Goal: Task Accomplishment & Management: Manage account settings

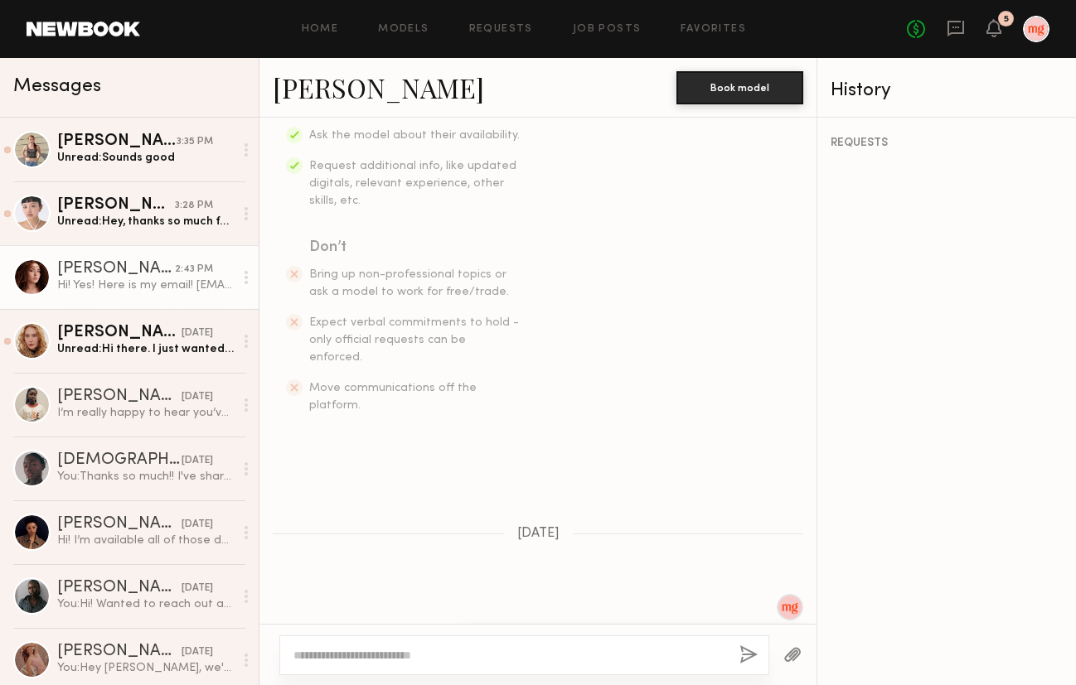
scroll to position [679, 0]
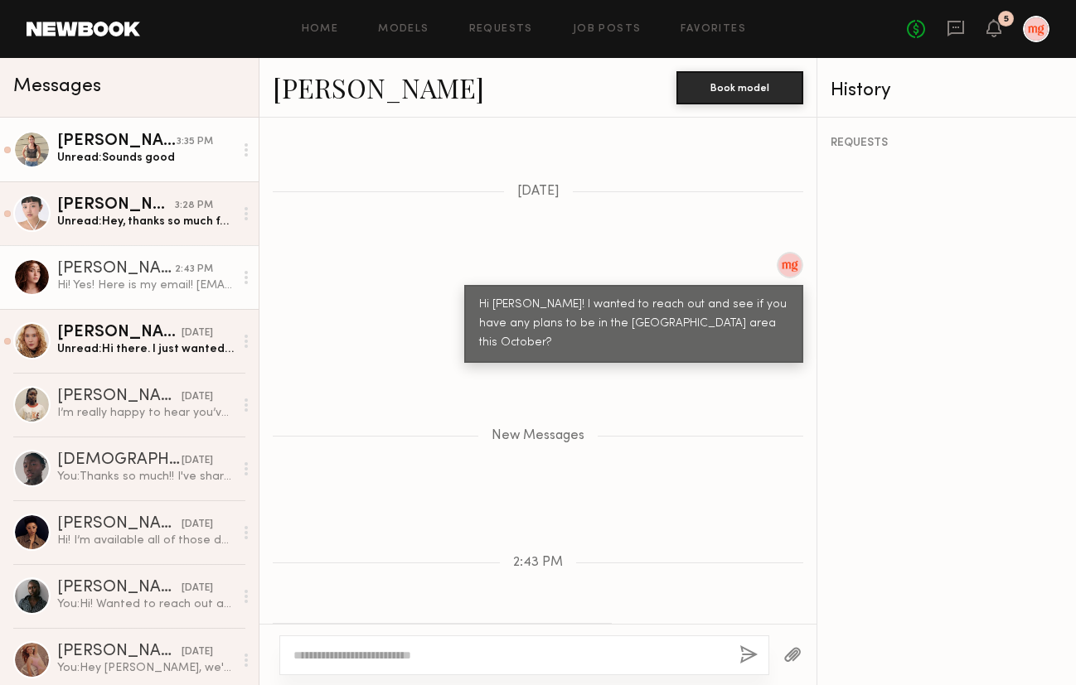
click at [149, 151] on div "Unread: Sounds good" at bounding box center [145, 158] width 176 height 16
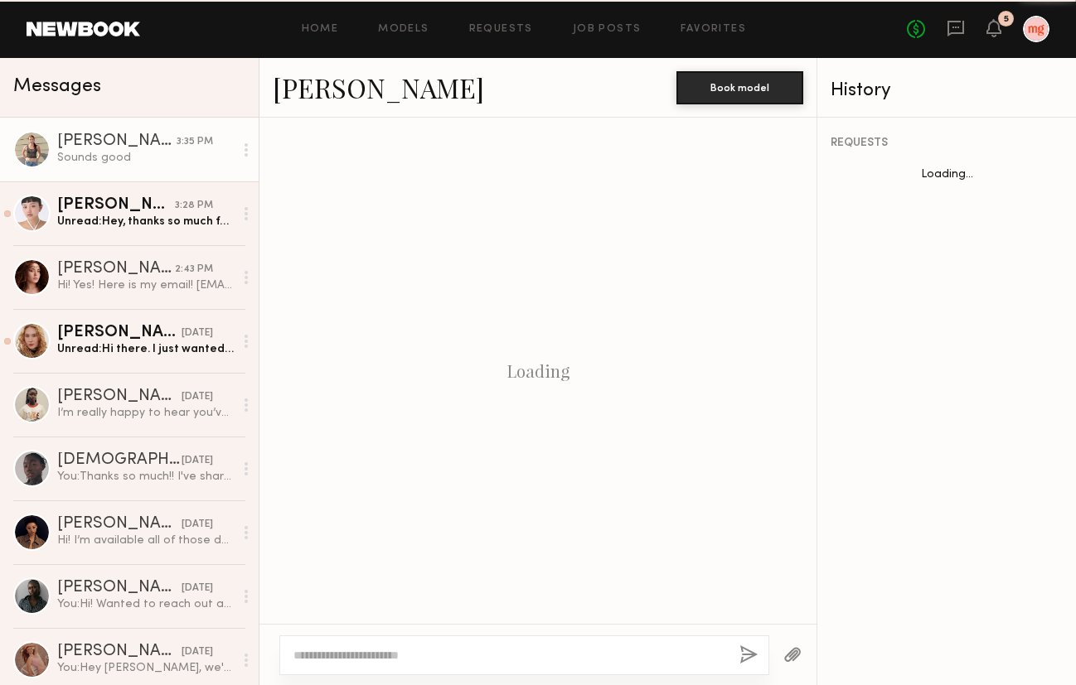
scroll to position [930, 0]
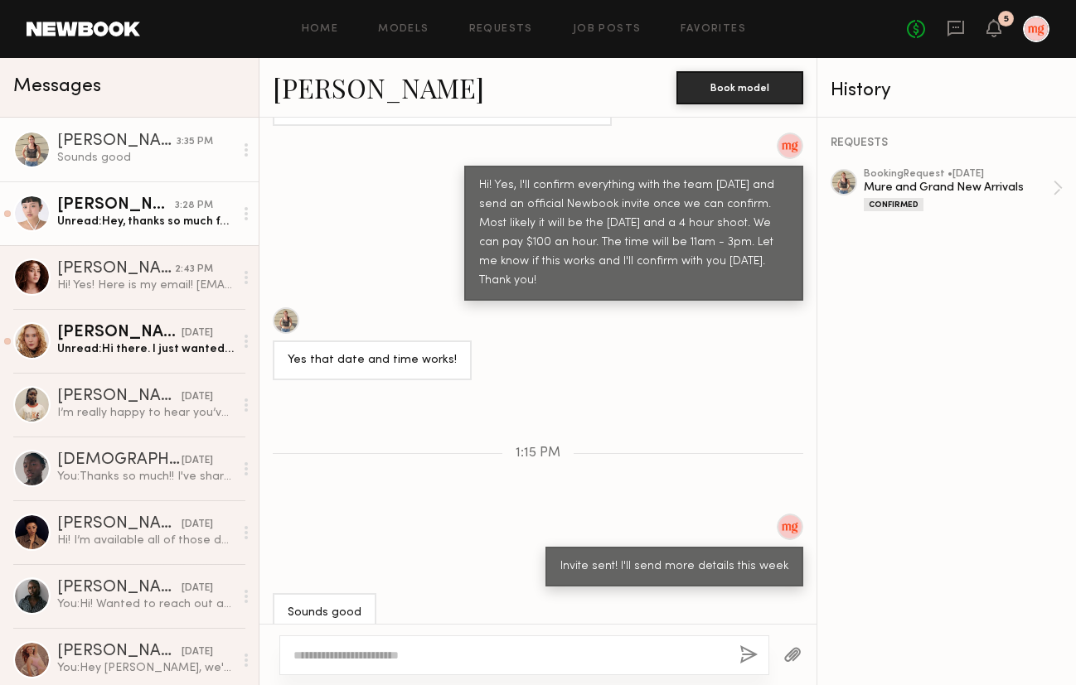
click at [202, 204] on div "3:28 PM" at bounding box center [194, 206] width 38 height 16
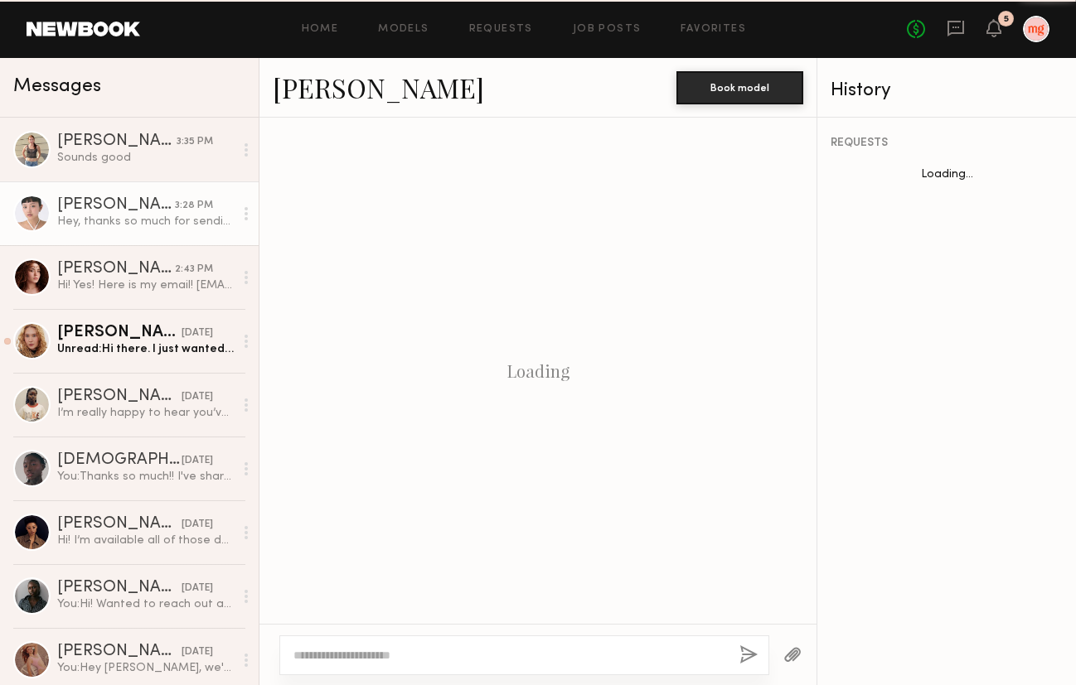
scroll to position [1404, 0]
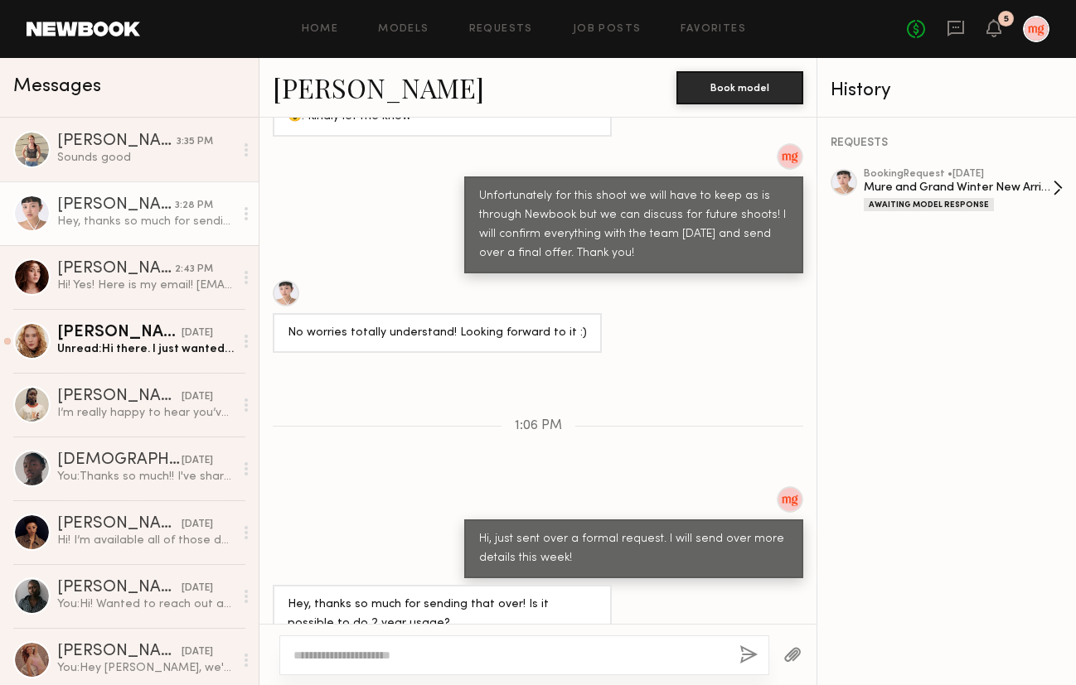
click at [998, 188] on div "Mure and Grand Winter New Arrivals" at bounding box center [957, 188] width 189 height 16
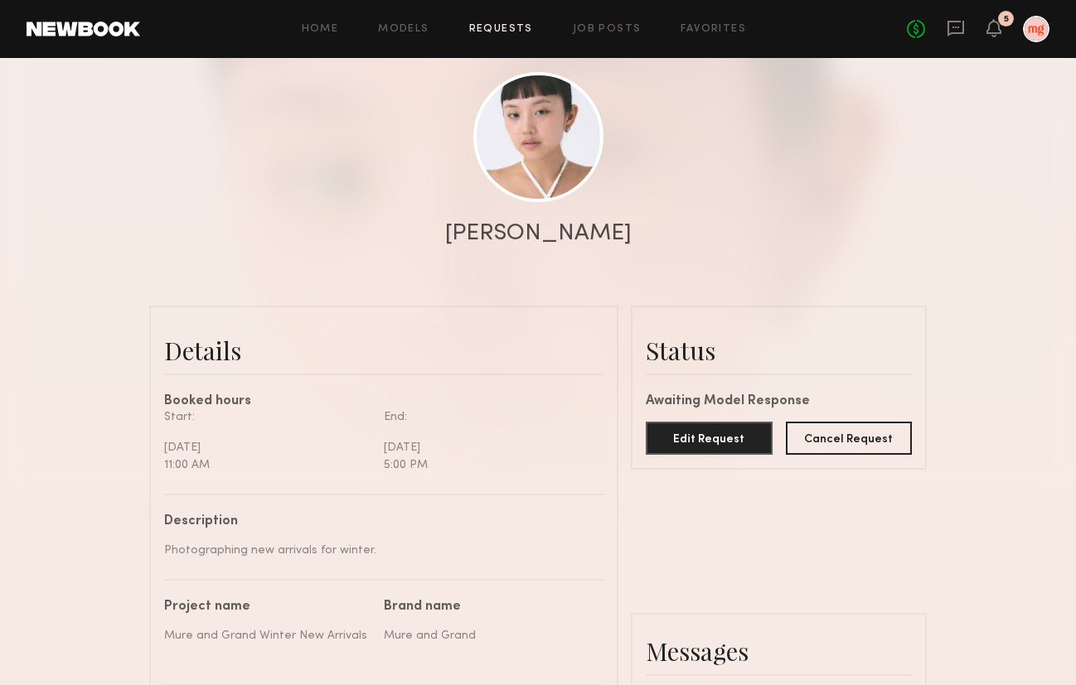
scroll to position [318, 0]
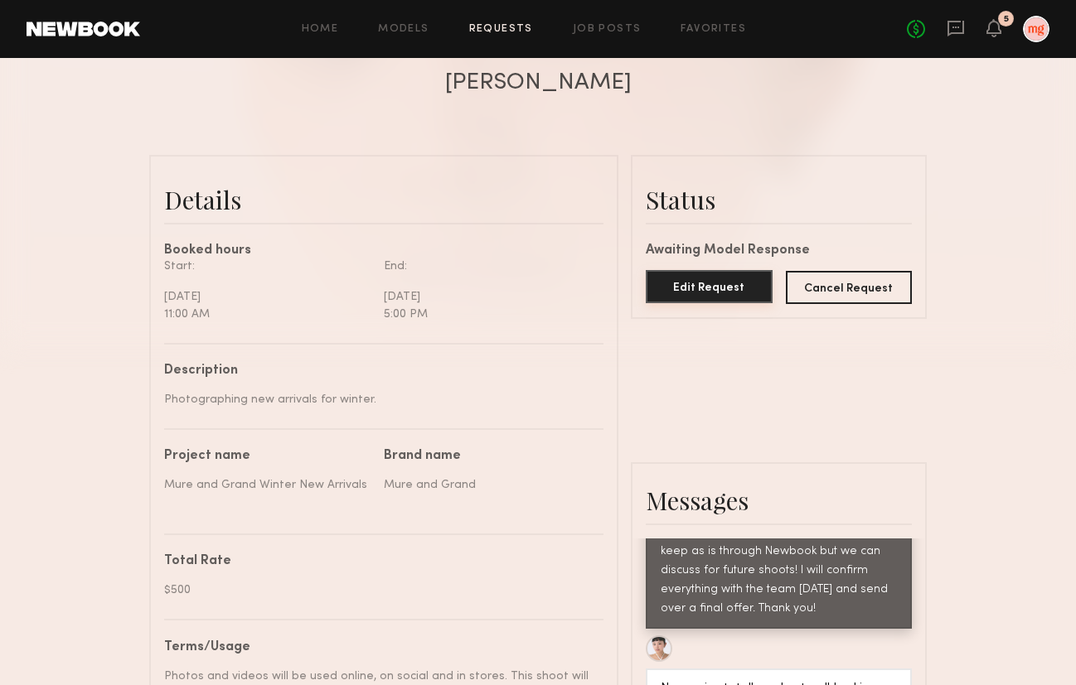
click at [728, 288] on button "Edit Request" at bounding box center [708, 286] width 127 height 33
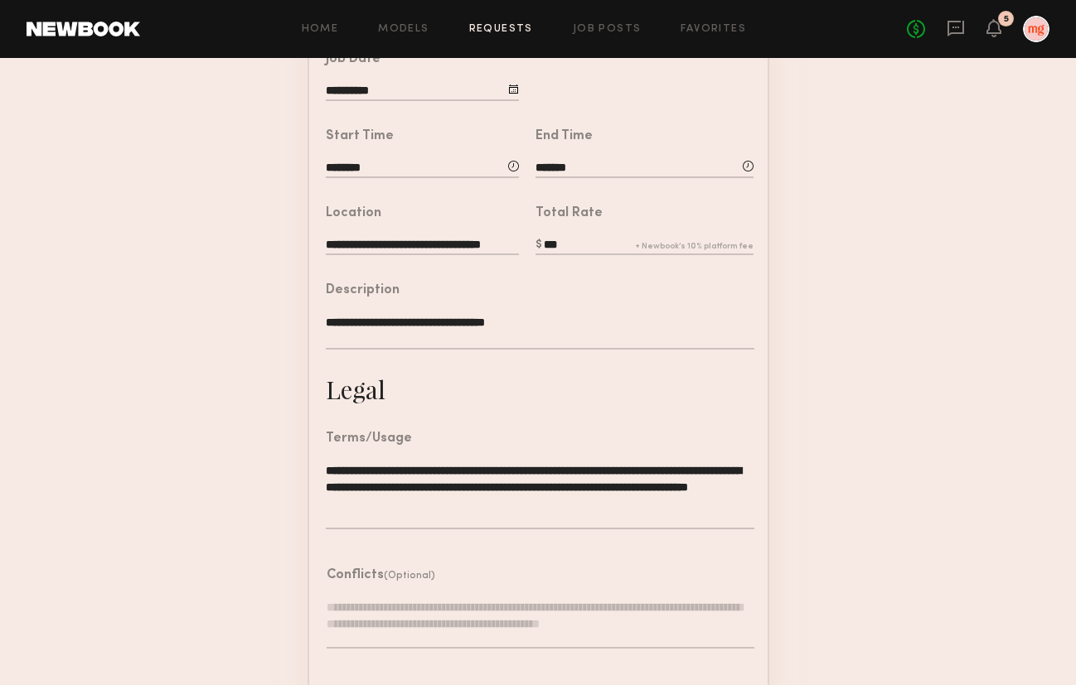
scroll to position [396, 0]
